Goal: Transaction & Acquisition: Obtain resource

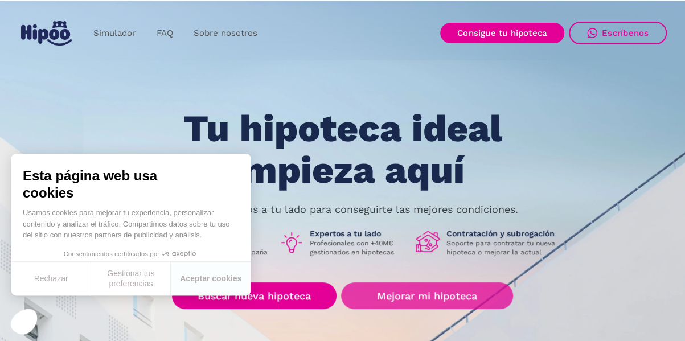
click at [445, 295] on link "Mejorar mi hipoteca" at bounding box center [426, 295] width 171 height 27
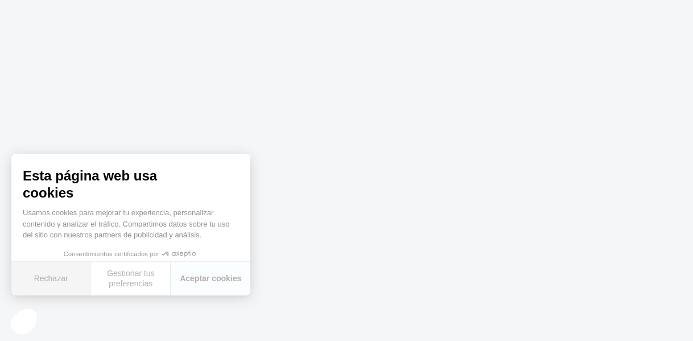
click at [65, 280] on button "Rechazar" at bounding box center [51, 279] width 80 height 34
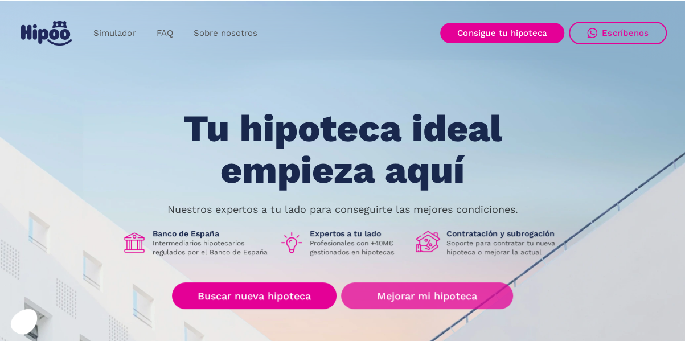
click at [421, 296] on link "Mejorar mi hipoteca" at bounding box center [426, 295] width 171 height 27
